Goal: Communication & Community: Answer question/provide support

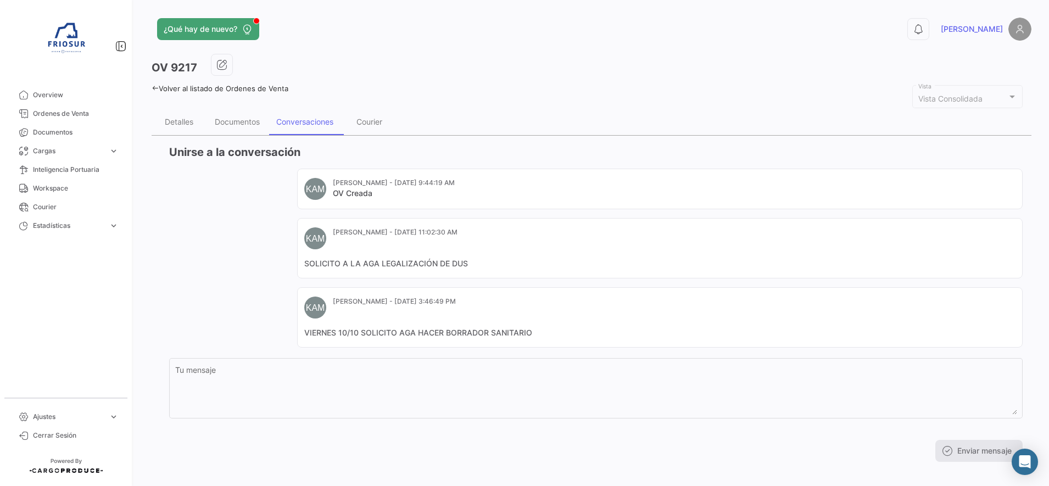
click at [153, 88] on icon at bounding box center [155, 88] width 7 height 7
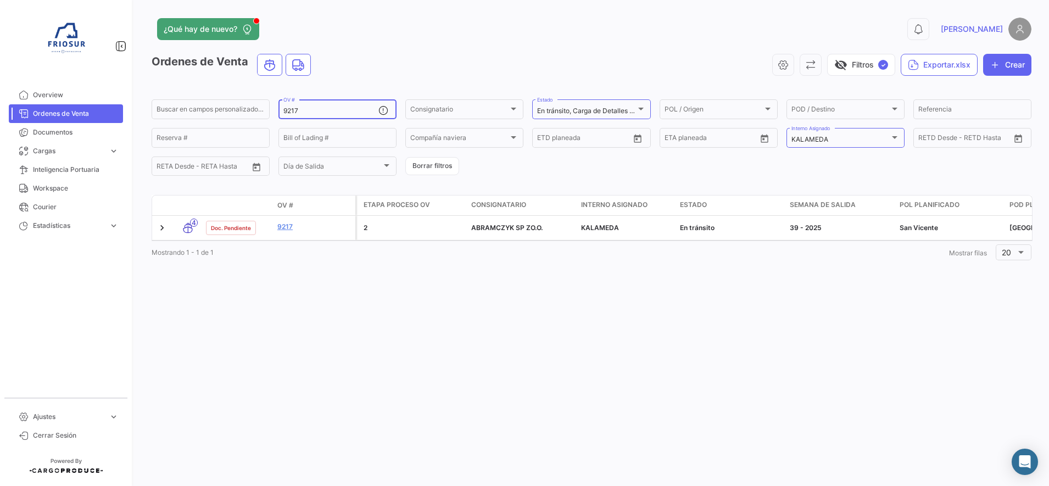
click at [305, 106] on div "9217 OV #" at bounding box center [330, 108] width 95 height 21
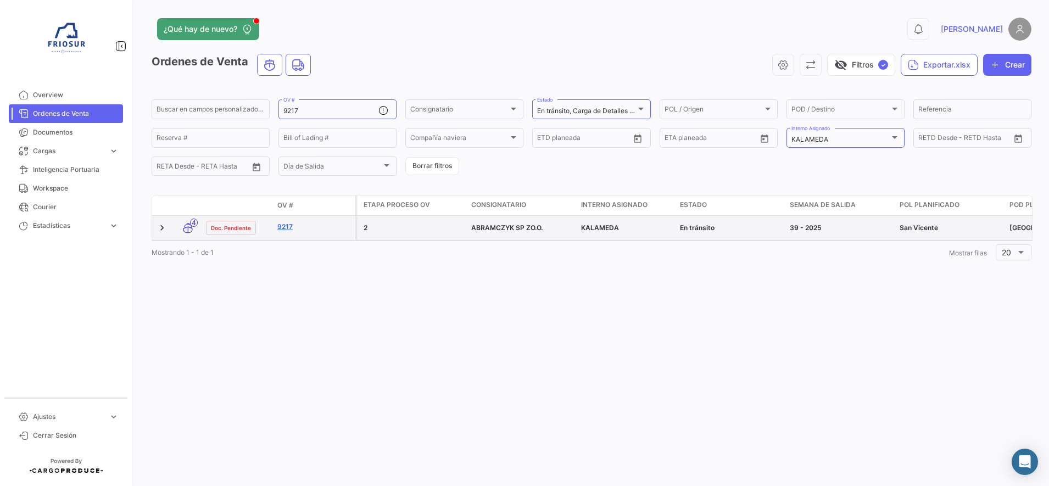
click at [291, 226] on link "9217" at bounding box center [314, 227] width 74 height 10
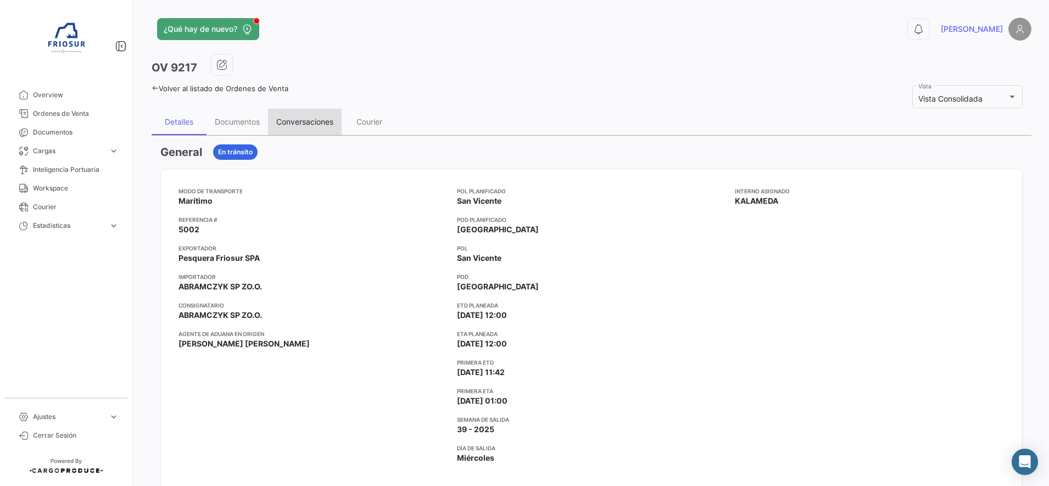
click at [316, 122] on div "Conversaciones" at bounding box center [304, 121] width 57 height 9
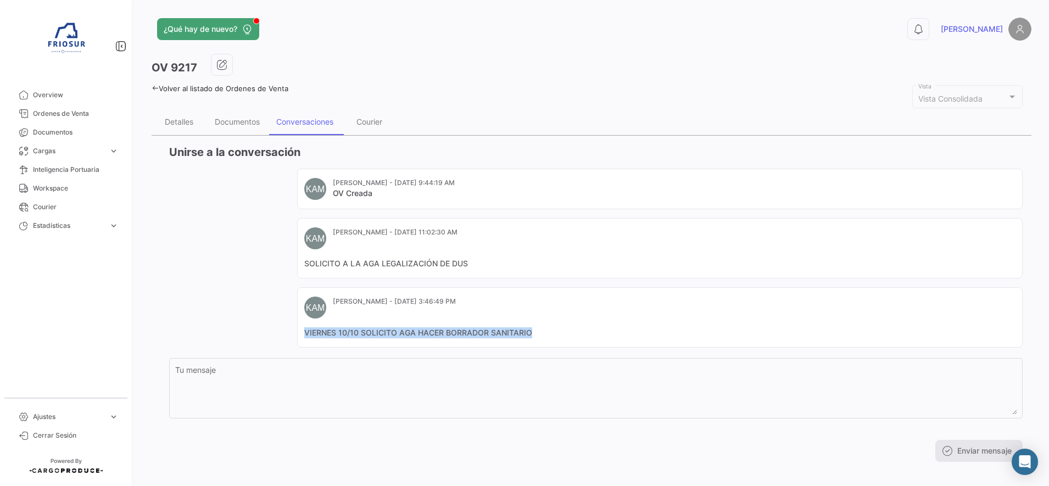
drag, startPoint x: 545, startPoint y: 335, endPoint x: 258, endPoint y: 334, distance: 287.3
click at [258, 334] on div "[PERSON_NAME] - [DATE] 9:44:19 AM OV Creada [PERSON_NAME] - [DATE] 11:02:30 AM …" at bounding box center [596, 258] width 854 height 179
copy mat-card-content "VIERNES 10/10 SOLICITO AGA HACER BORRADOR SANITARIO"
click at [156, 92] on link "Volver al listado de Ordenes de Venta" at bounding box center [220, 88] width 137 height 9
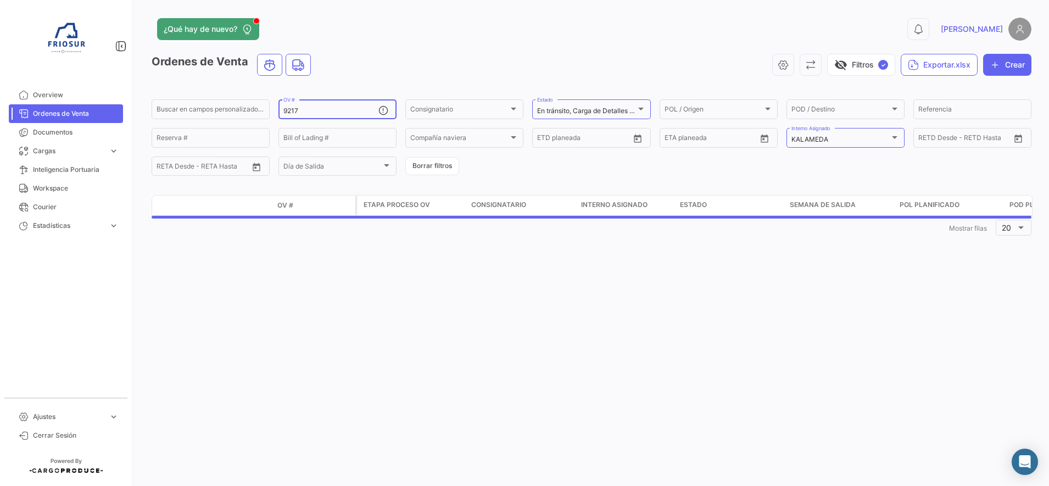
click at [312, 114] on input "9217" at bounding box center [330, 111] width 95 height 8
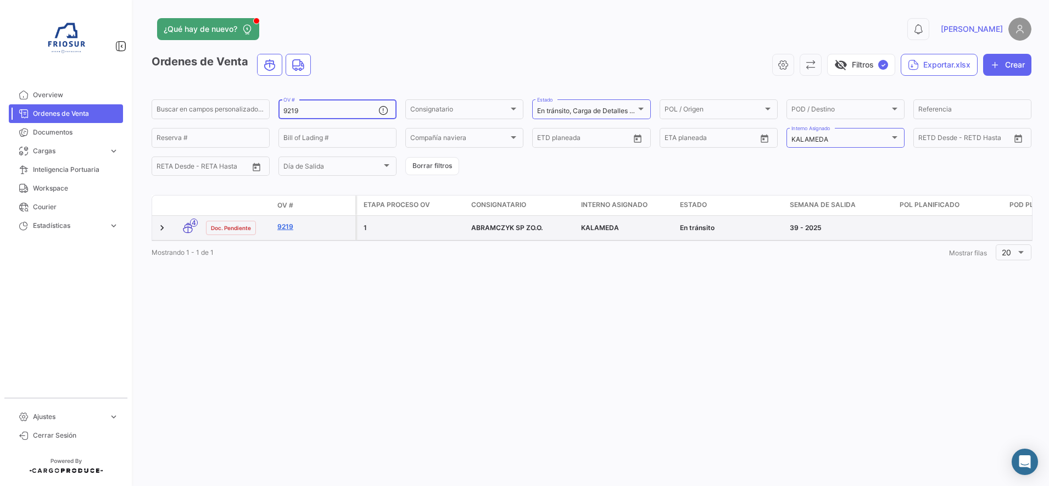
type input "9219"
click at [281, 229] on link "9219" at bounding box center [314, 227] width 74 height 10
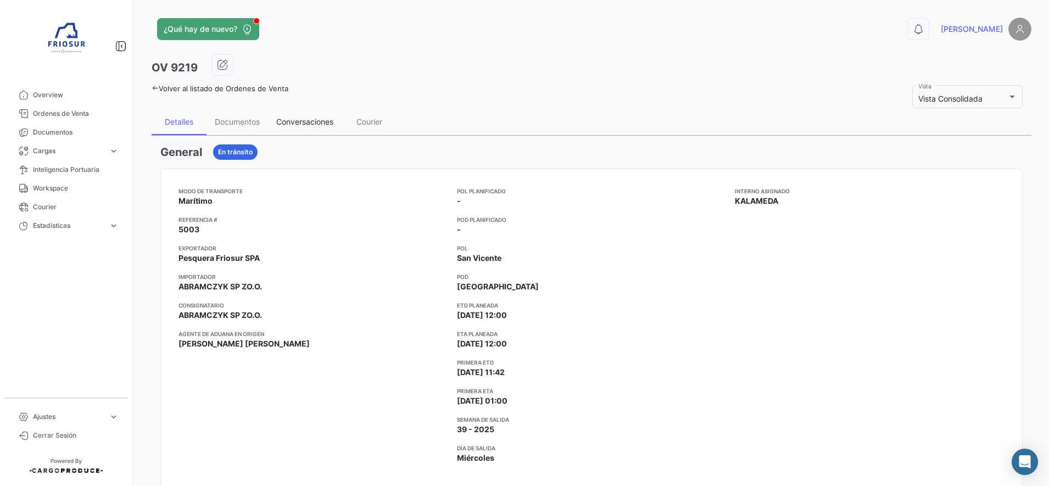
click at [319, 127] on div "Conversaciones" at bounding box center [305, 122] width 74 height 26
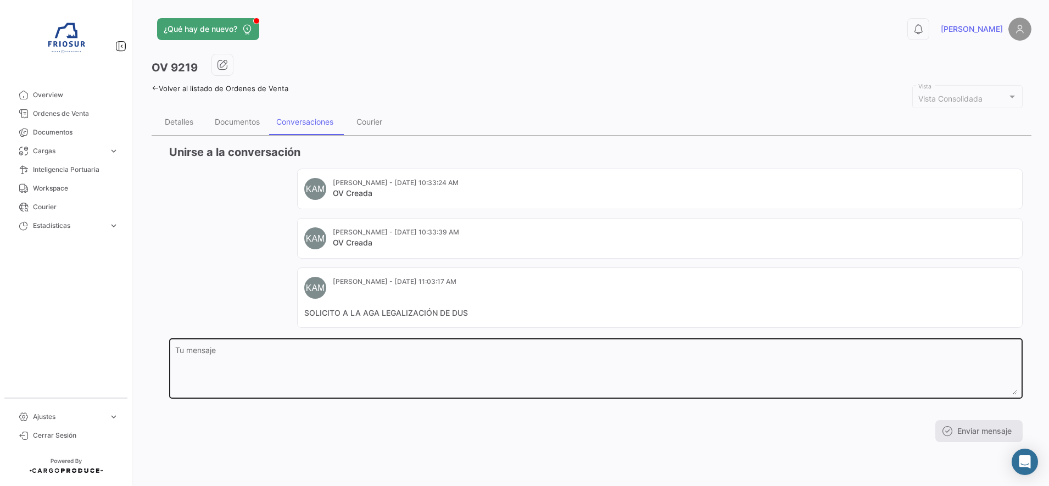
click at [341, 356] on textarea "Tu mensaje" at bounding box center [596, 371] width 842 height 48
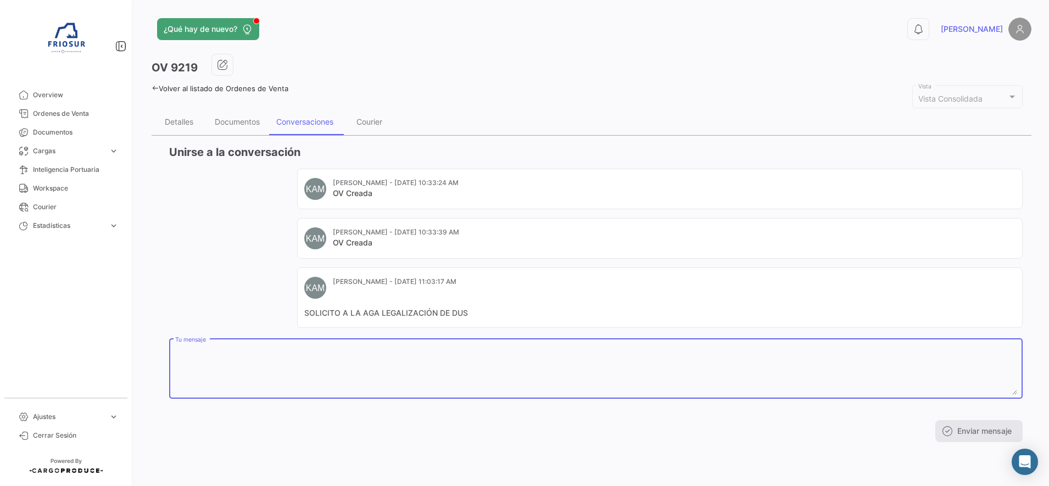
paste textarea "VIERNES 10/10 SOLICITO AGA HACER BORRADOR SANITARIO"
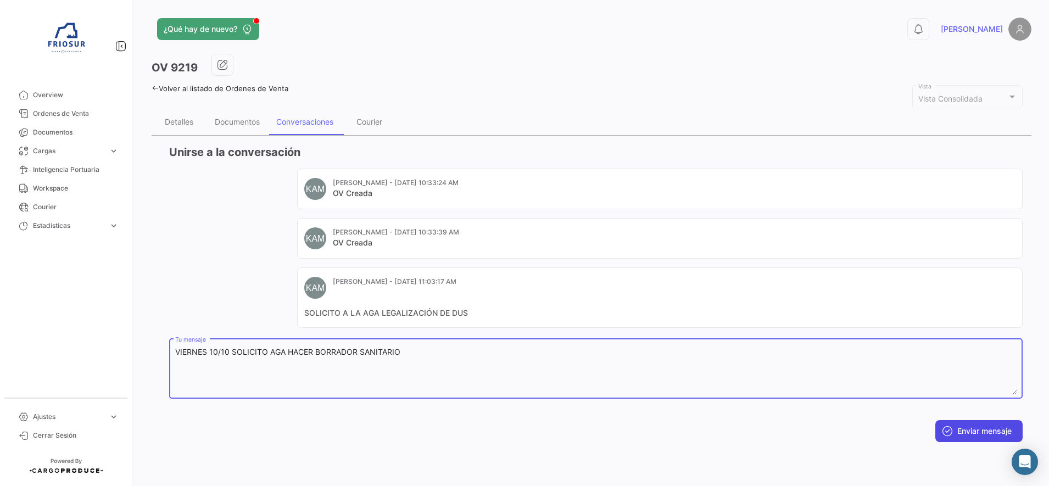
type textarea "VIERNES 10/10 SOLICITO AGA HACER BORRADOR SANITARIO"
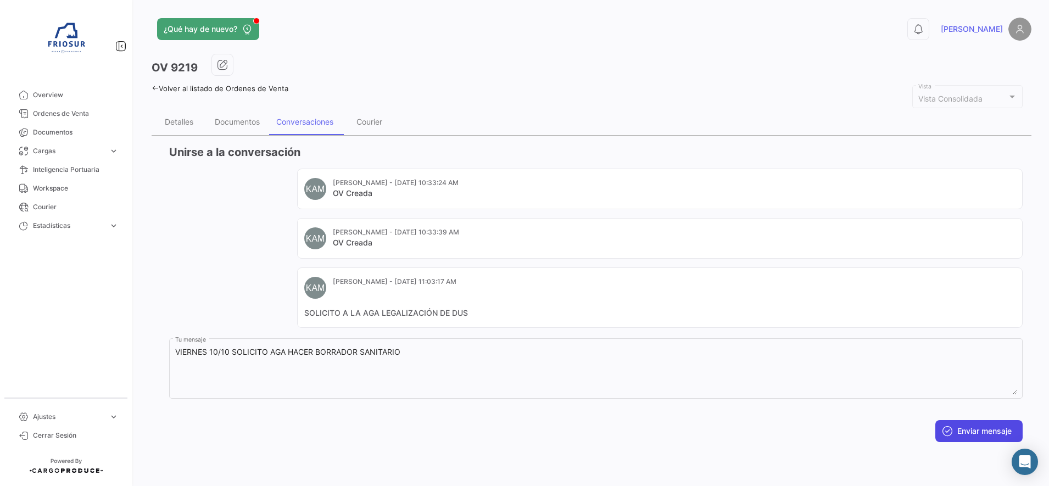
click at [943, 421] on button "Enviar mensaje" at bounding box center [978, 431] width 87 height 22
